Goal: Transaction & Acquisition: Subscribe to service/newsletter

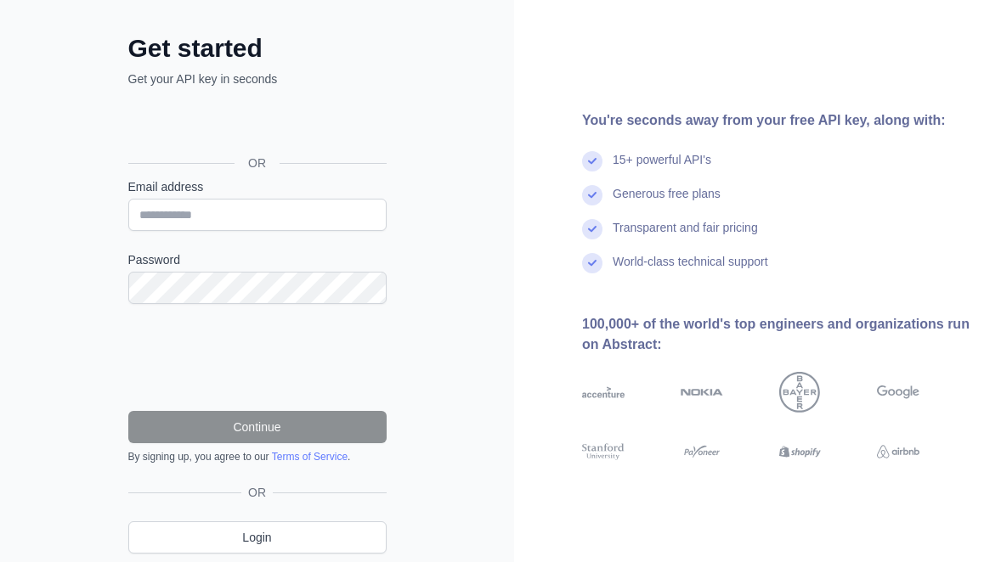
scroll to position [134, 0]
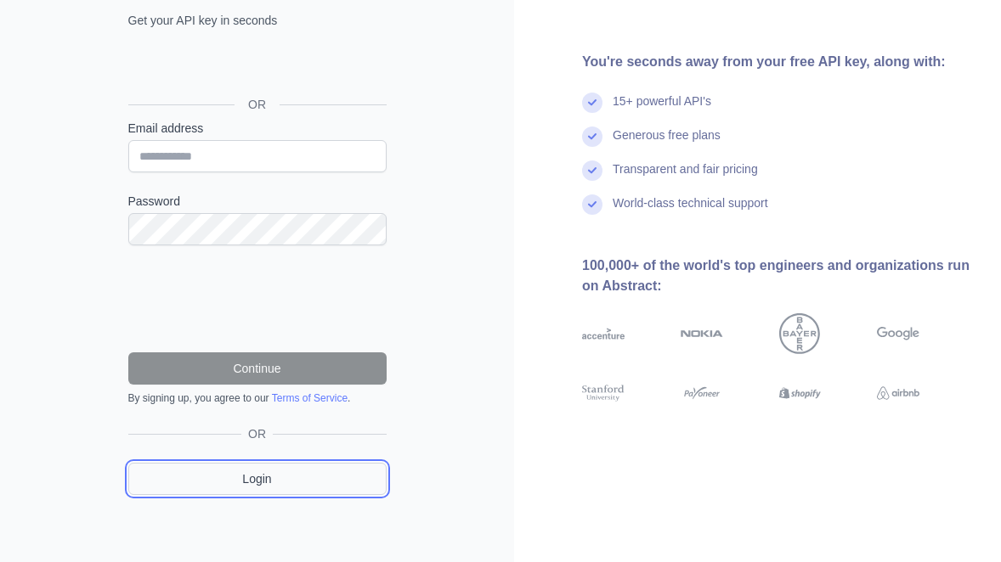
click at [282, 477] on link "Login" at bounding box center [257, 479] width 258 height 32
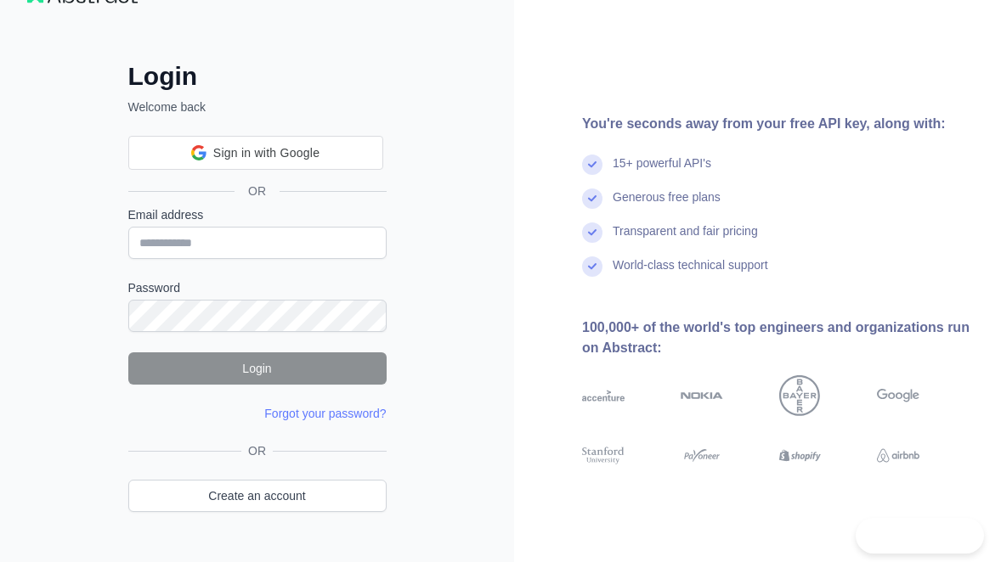
click at [286, 478] on div "OR Create an account" at bounding box center [257, 488] width 258 height 91
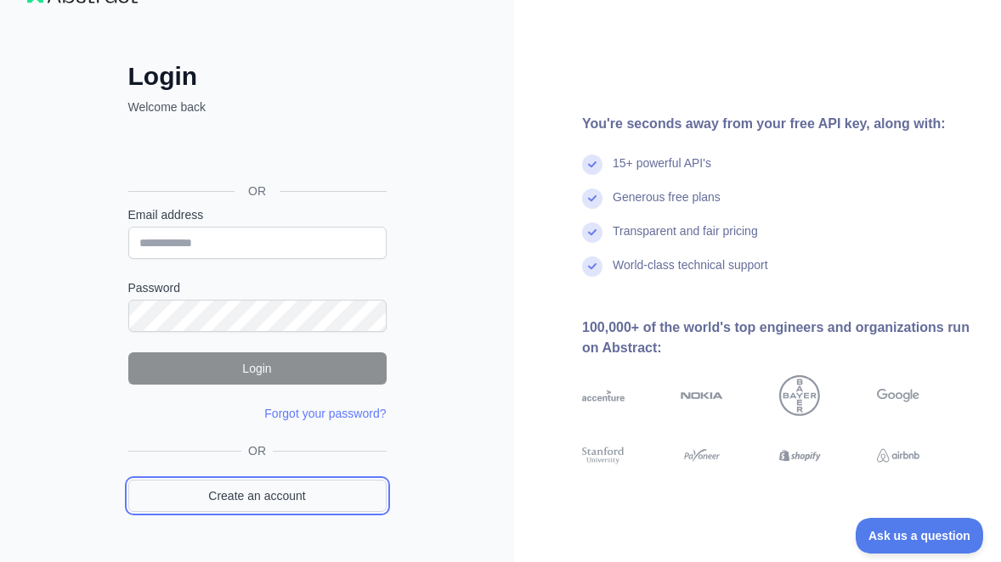
click at [282, 497] on link "Create an account" at bounding box center [257, 496] width 258 height 32
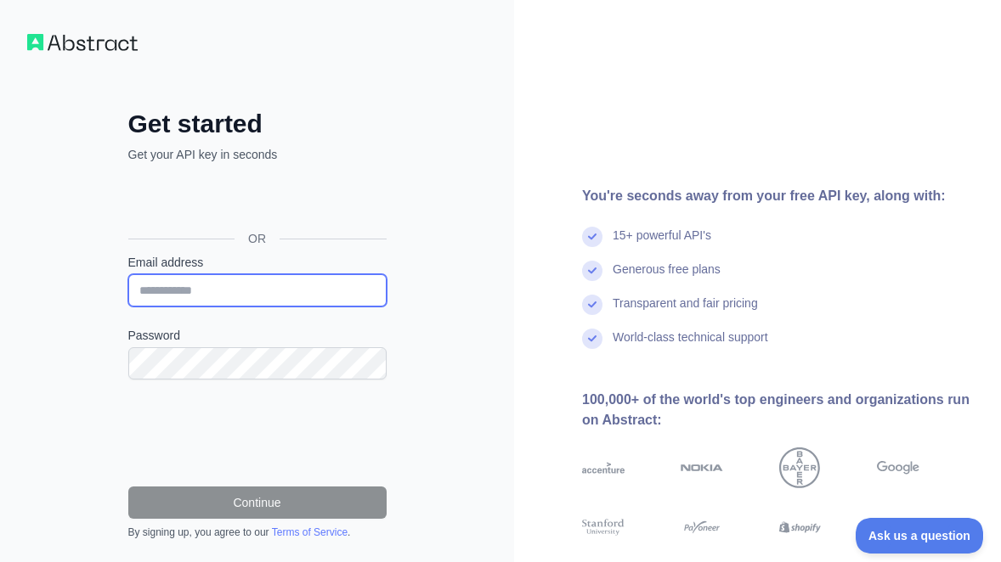
click at [240, 292] on input "Email address" at bounding box center [257, 290] width 258 height 32
type input "**********"
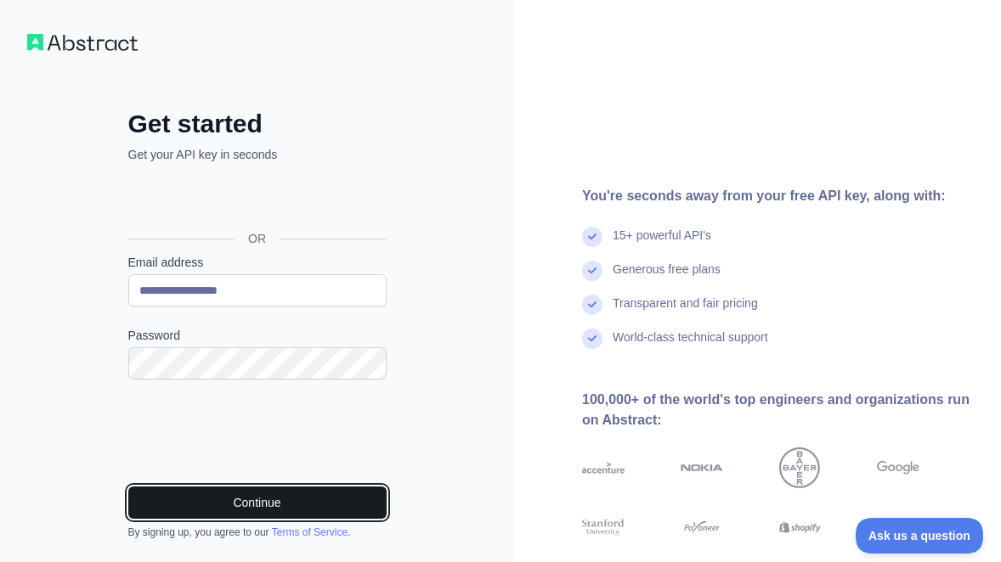
click at [315, 499] on button "Continue" at bounding box center [257, 503] width 258 height 32
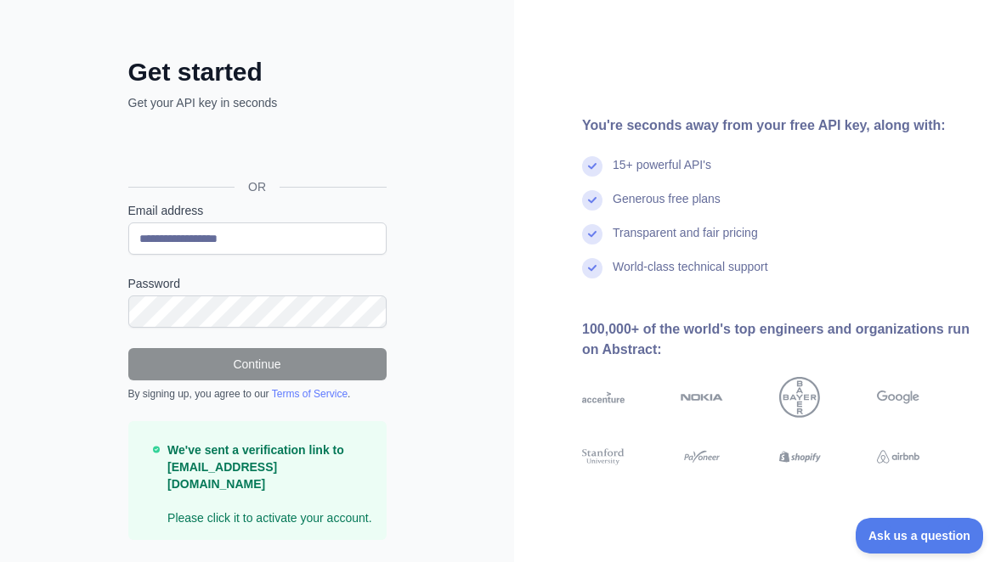
scroll to position [80, 0]
